Goal: Task Accomplishment & Management: Manage account settings

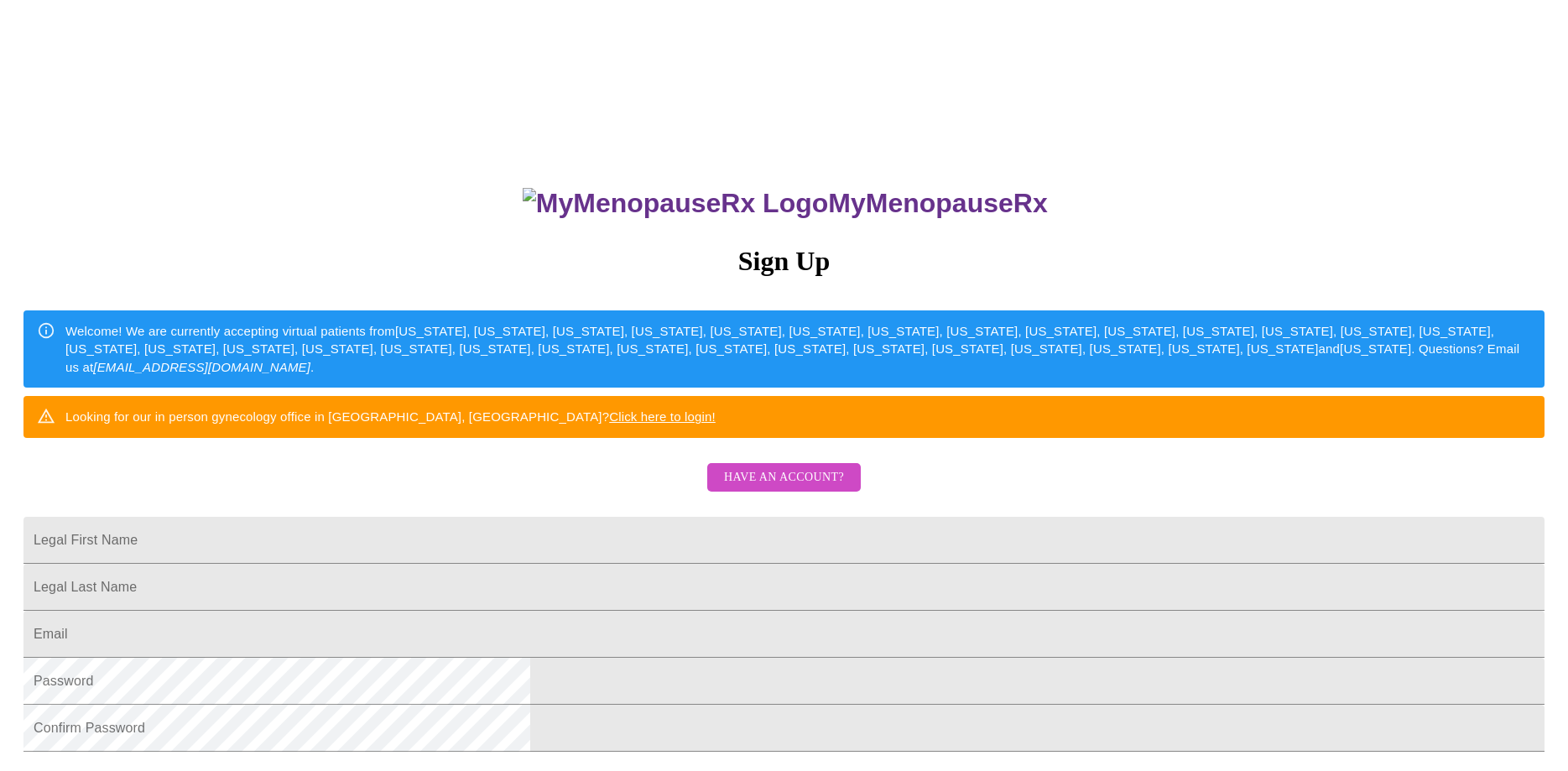
click at [765, 488] on span "Have an account?" at bounding box center [784, 478] width 120 height 21
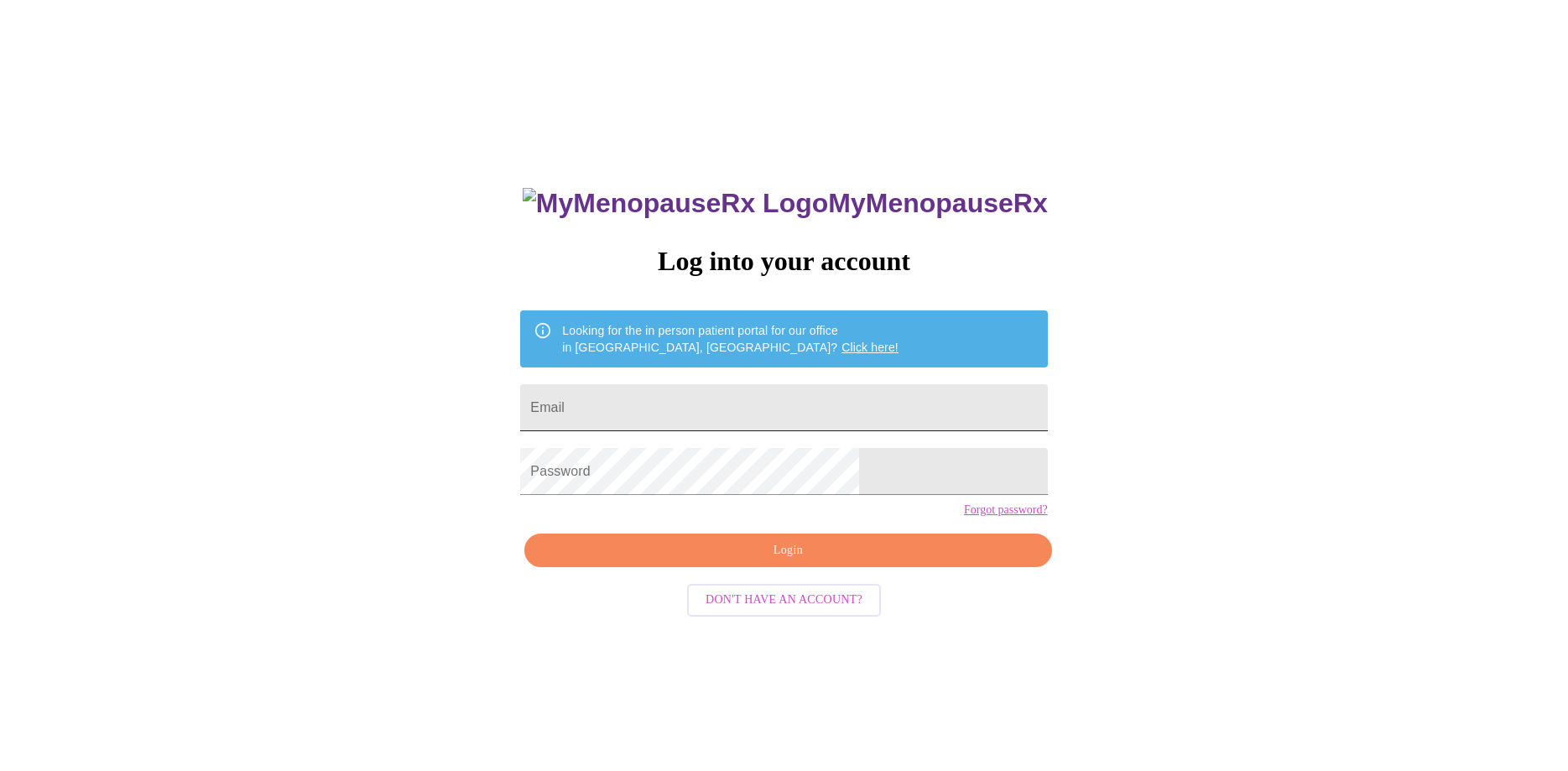
click at [732, 412] on input "Email" at bounding box center [783, 407] width 527 height 47
type input "[EMAIL_ADDRESS][DOMAIN_NAME]"
click at [794, 561] on span "Login" at bounding box center [787, 550] width 488 height 21
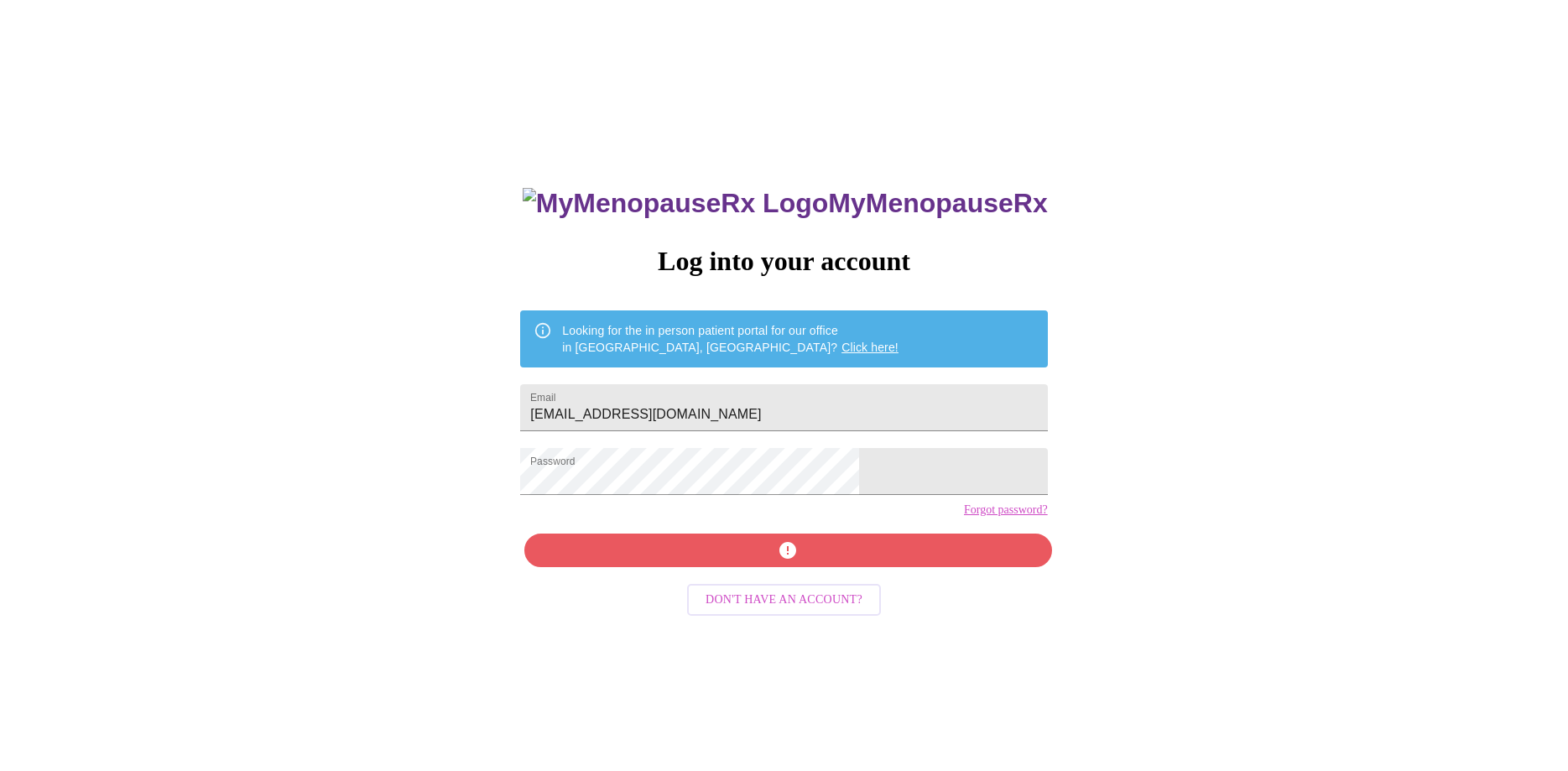
click at [964, 517] on link "Forgot password?" at bounding box center [1006, 510] width 84 height 14
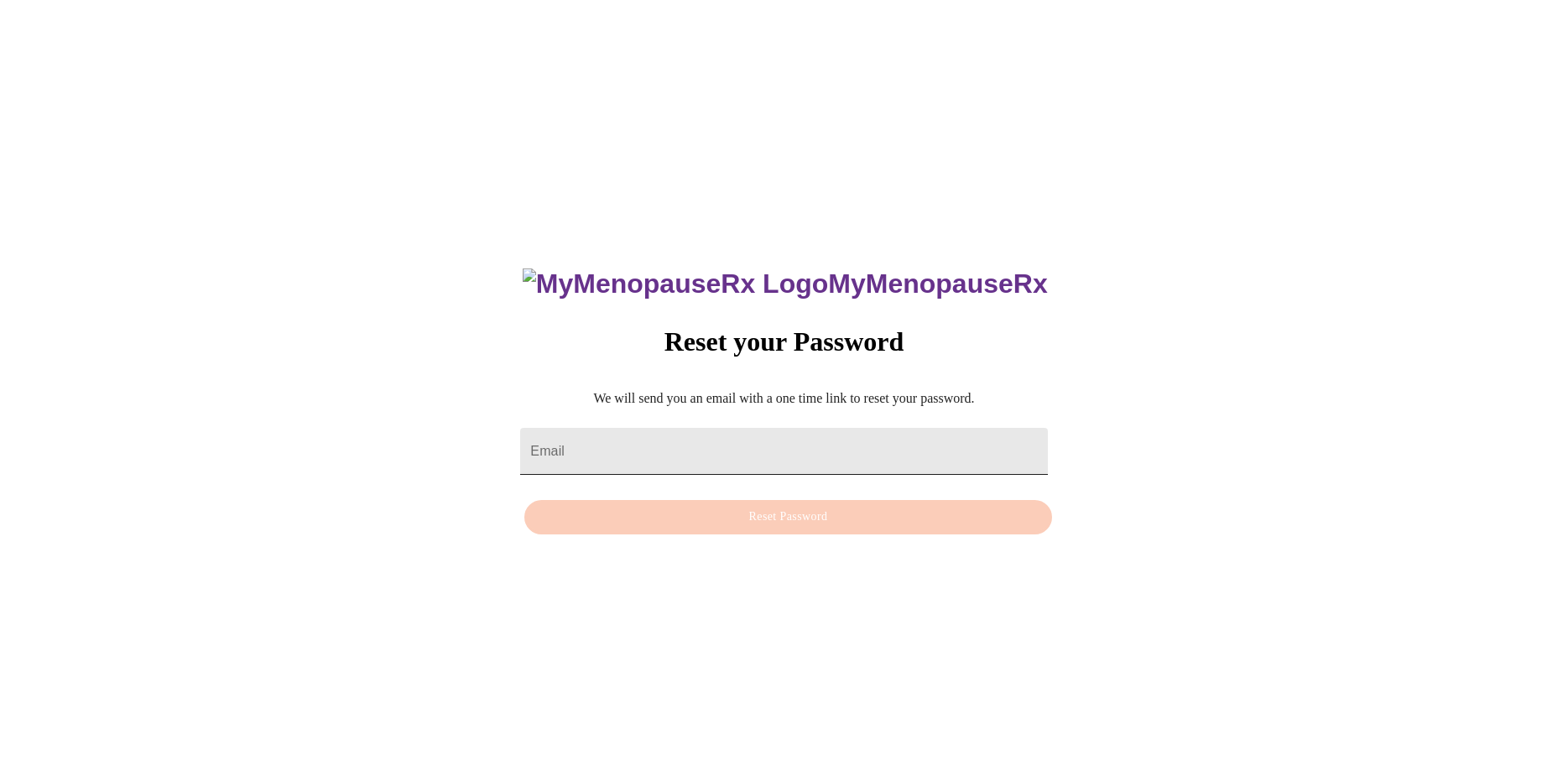
click at [753, 428] on input "Email" at bounding box center [783, 451] width 527 height 47
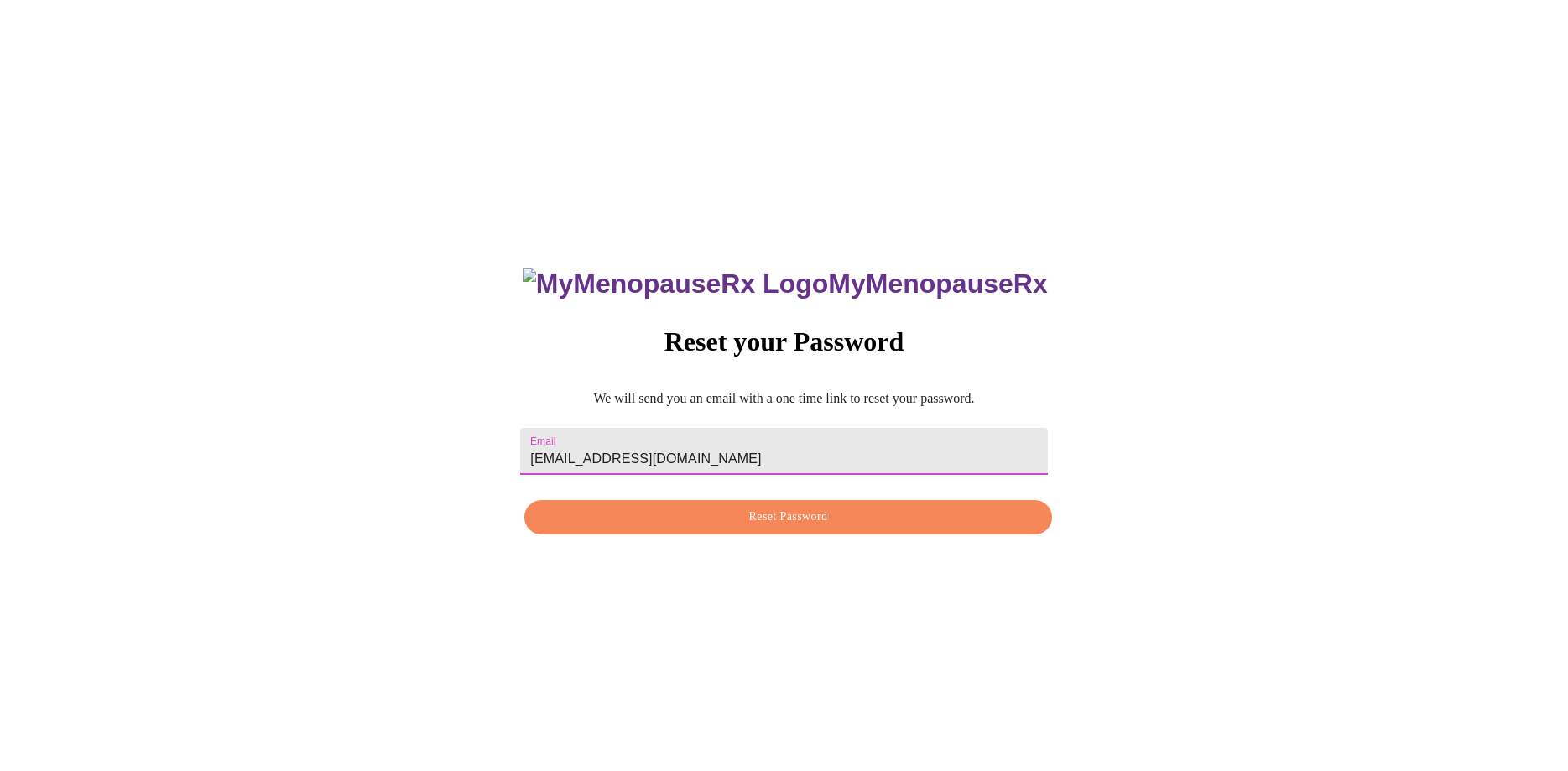
type input "[EMAIL_ADDRESS][DOMAIN_NAME]"
click at [764, 523] on span "Reset Password" at bounding box center [787, 517] width 488 height 21
